Goal: Task Accomplishment & Management: Manage account settings

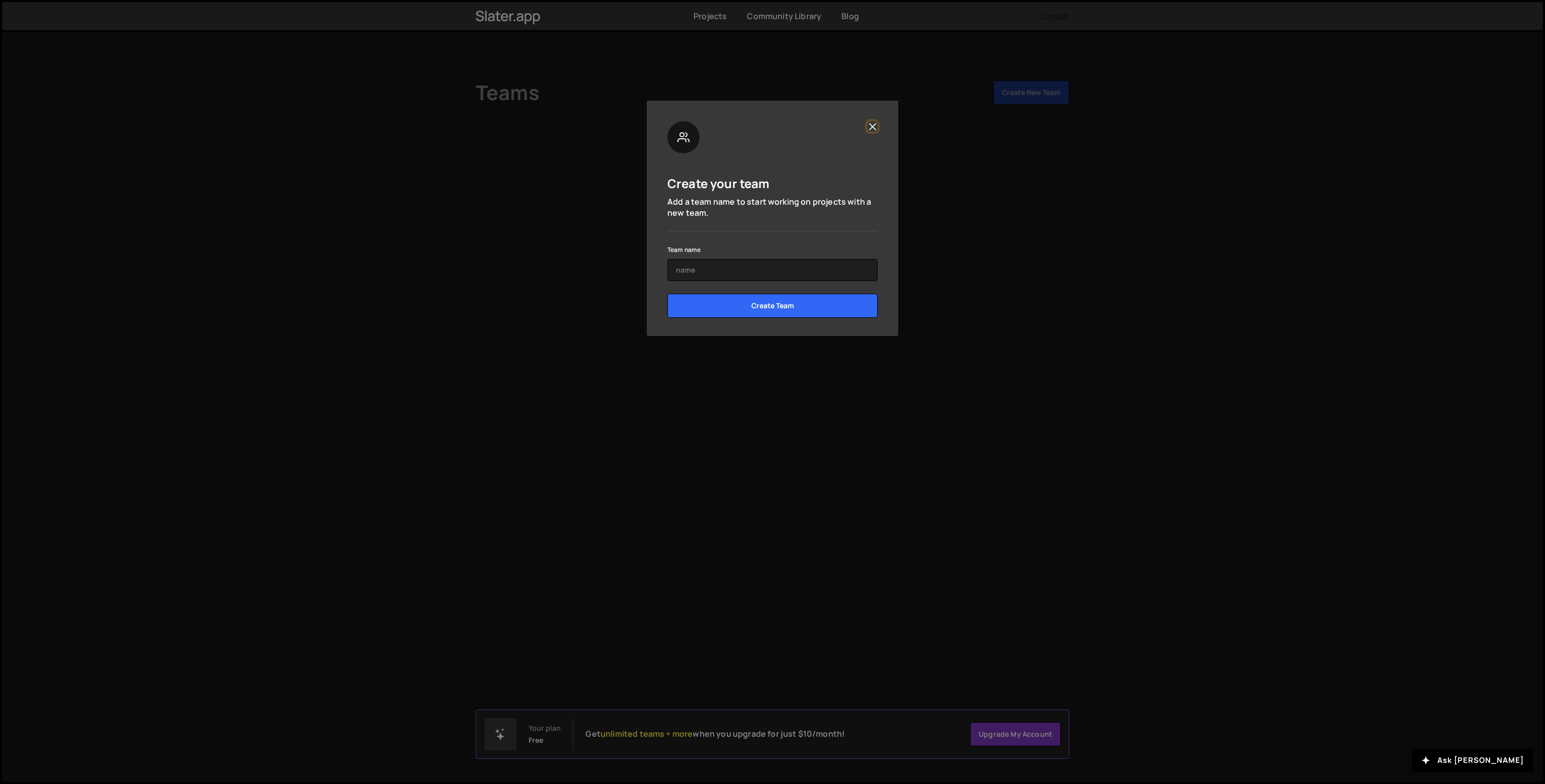
click at [872, 126] on button "Close" at bounding box center [872, 126] width 10 height 10
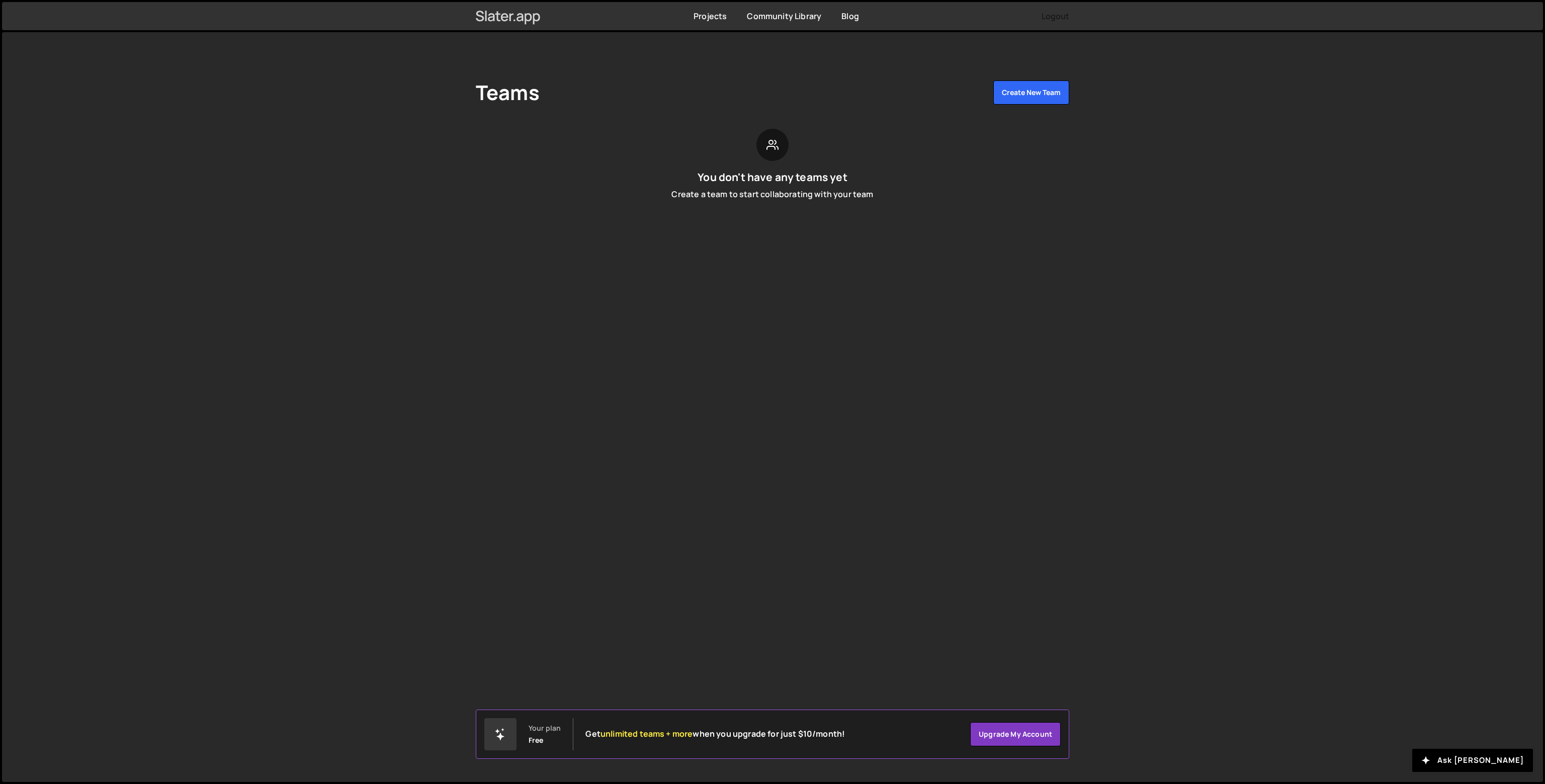
click at [506, 16] on icon at bounding box center [508, 16] width 65 height 17
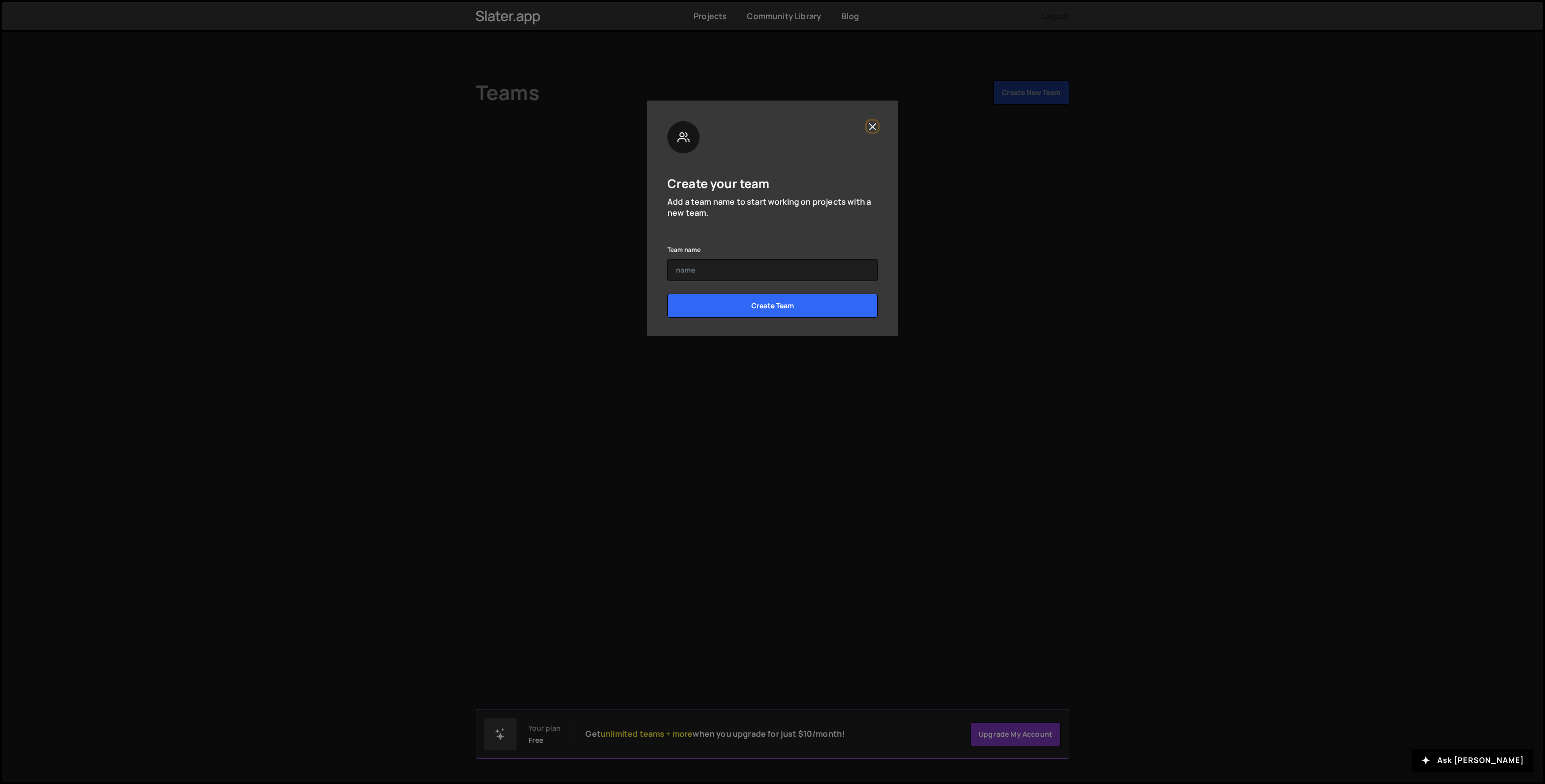
click at [877, 122] on button "Close" at bounding box center [872, 126] width 10 height 10
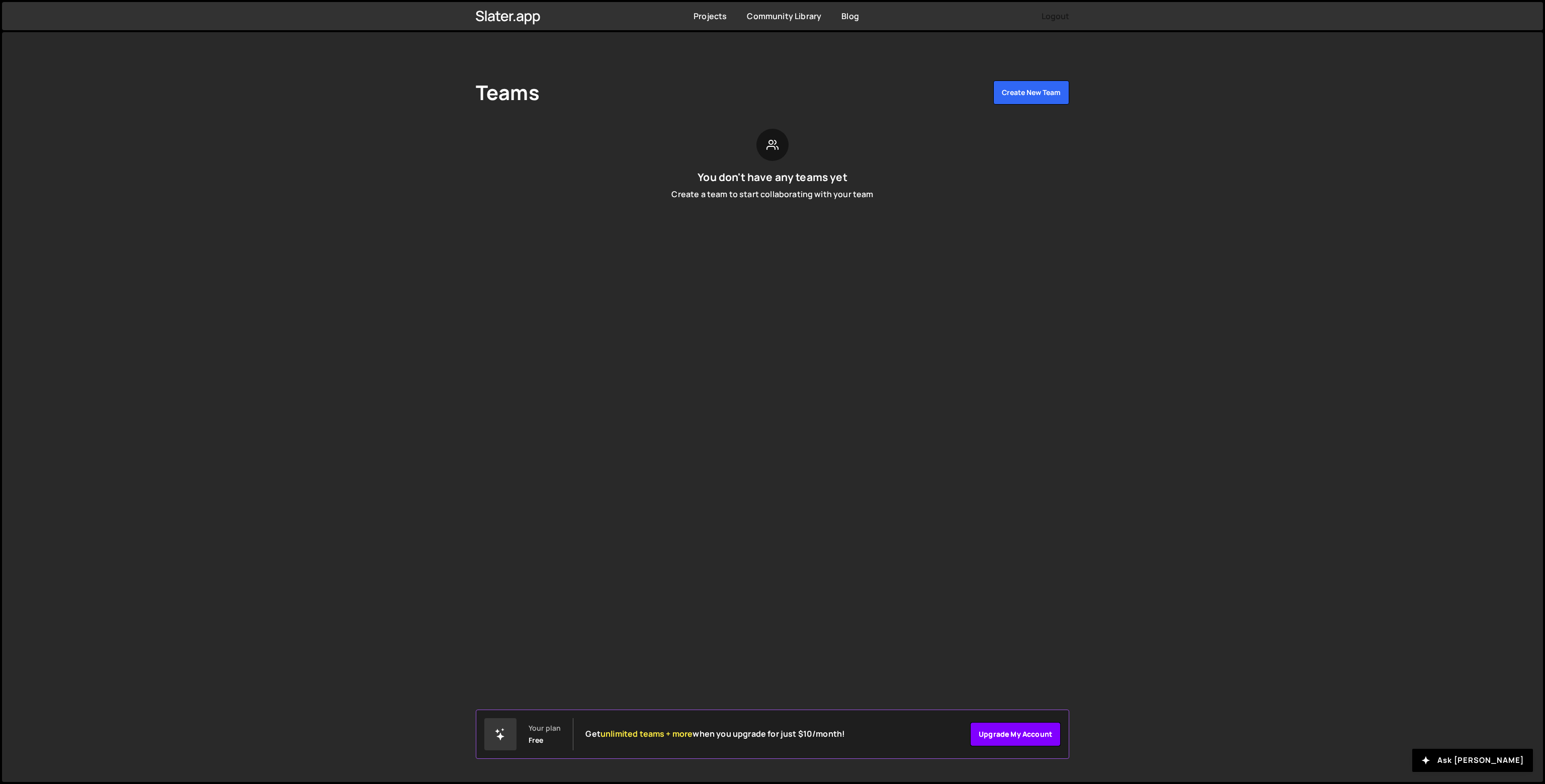
click at [1013, 743] on link "Upgrade my account" at bounding box center [1015, 734] width 91 height 24
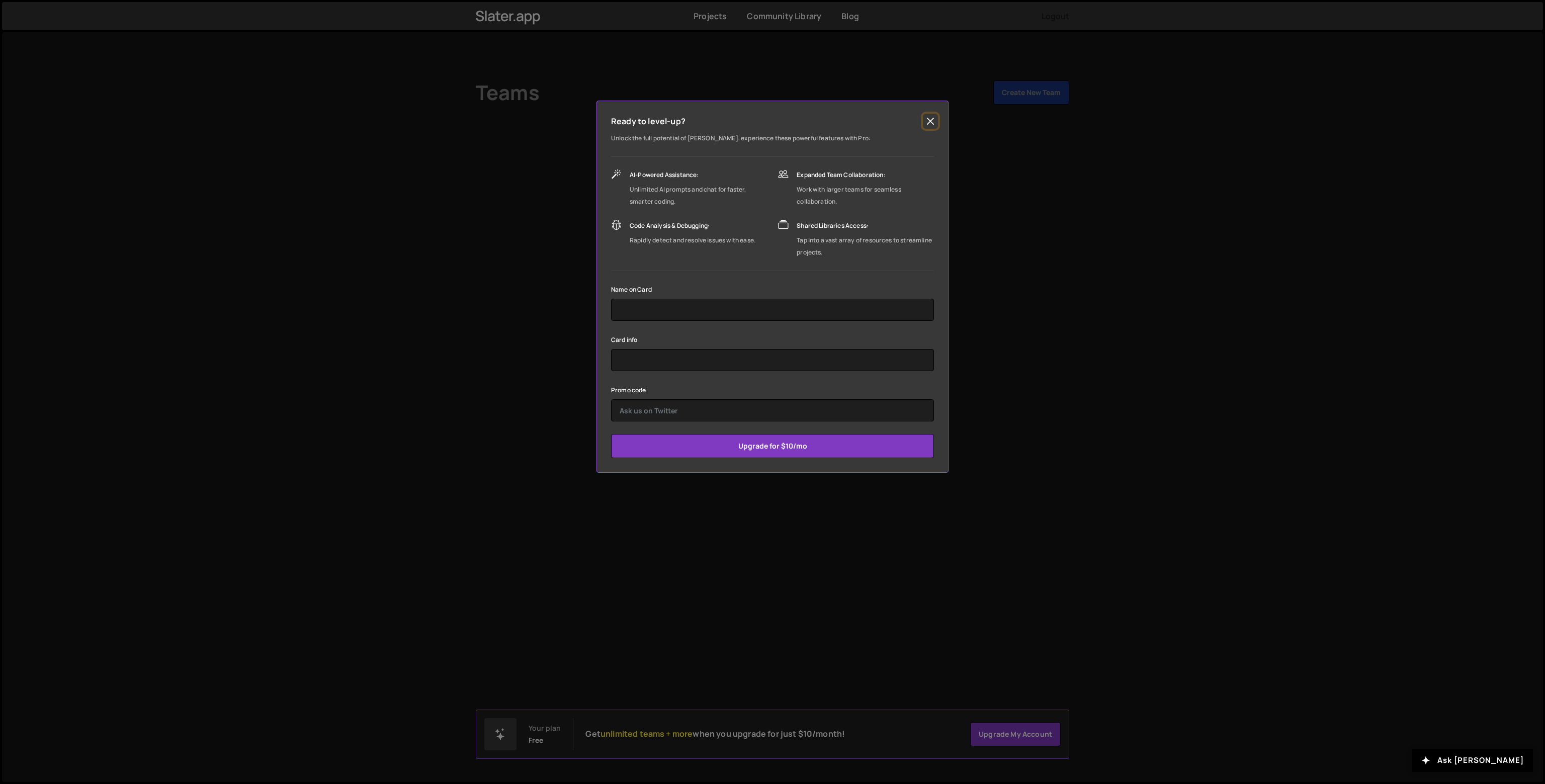
click at [927, 117] on button "Close" at bounding box center [930, 121] width 15 height 15
